Goal: Task Accomplishment & Management: Use online tool/utility

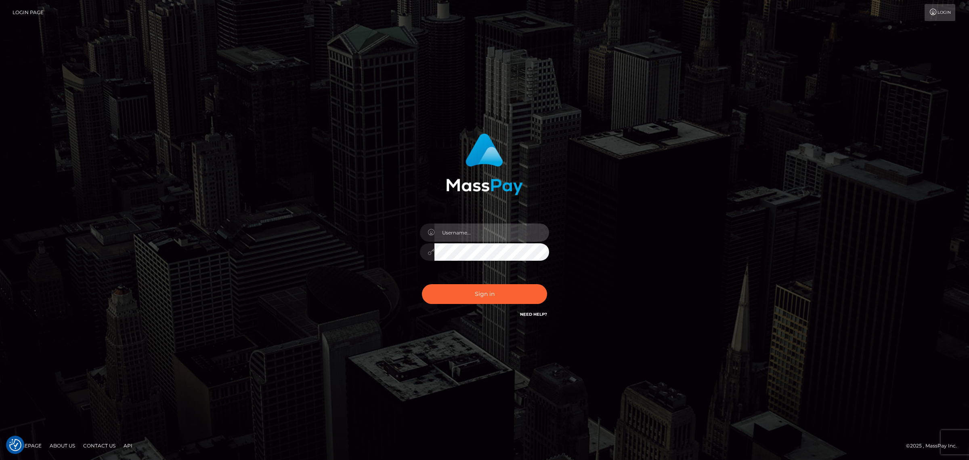
type input "Angelo.Xcite"
click at [485, 294] on button "Sign in" at bounding box center [484, 294] width 125 height 20
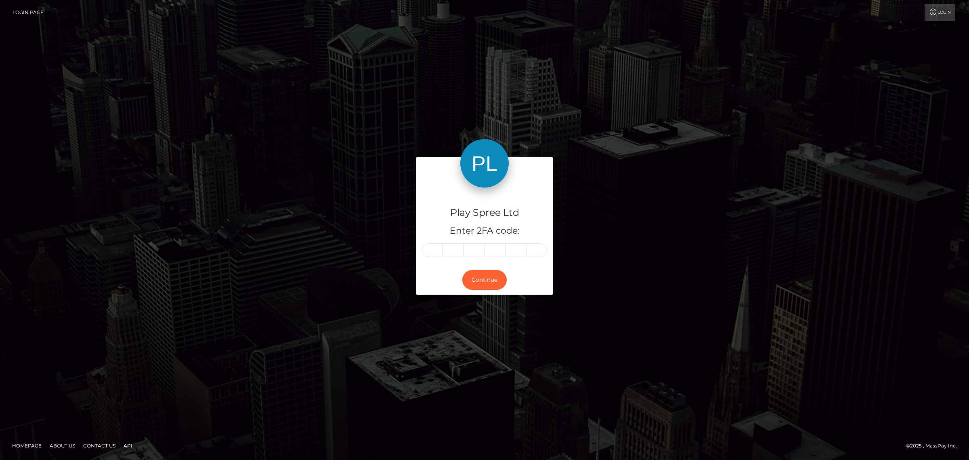
click at [433, 254] on input "text" at bounding box center [432, 250] width 21 height 14
type input "6"
type input "4"
type input "9"
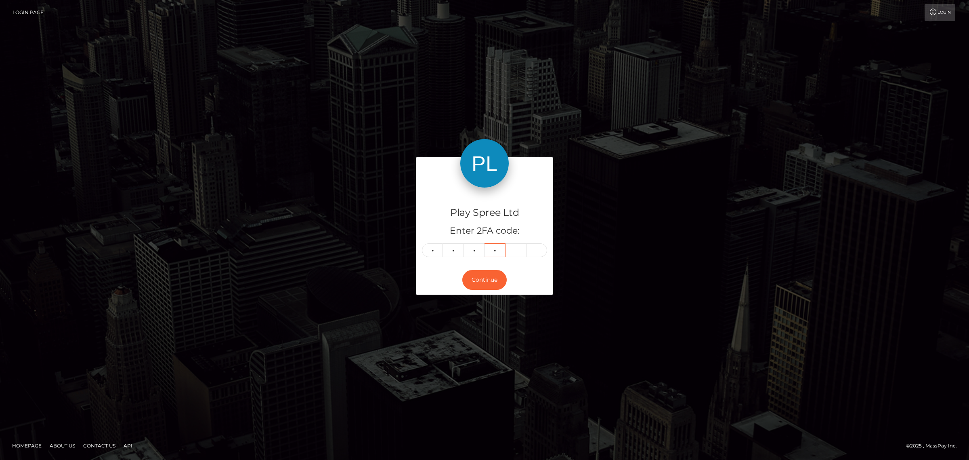
type input "8"
type input "9"
type input "7"
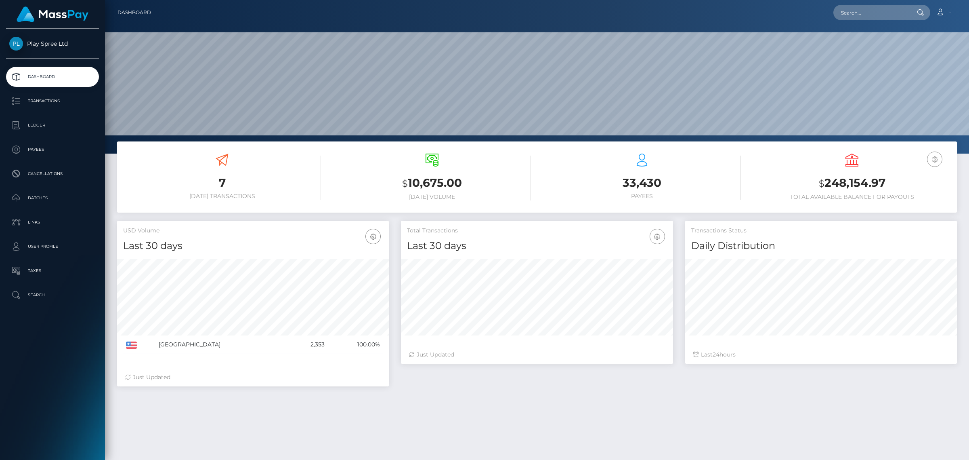
scroll to position [143, 271]
click at [59, 202] on p "Batches" at bounding box center [52, 198] width 86 height 12
